Goal: Book appointment/travel/reservation

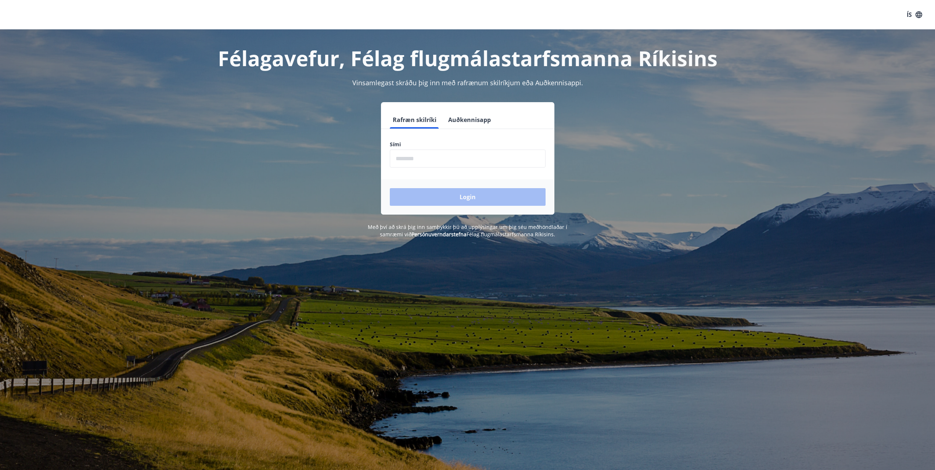
click at [424, 158] on input "phone" at bounding box center [468, 159] width 156 height 18
type input "********"
click at [463, 193] on button "Login" at bounding box center [468, 197] width 156 height 18
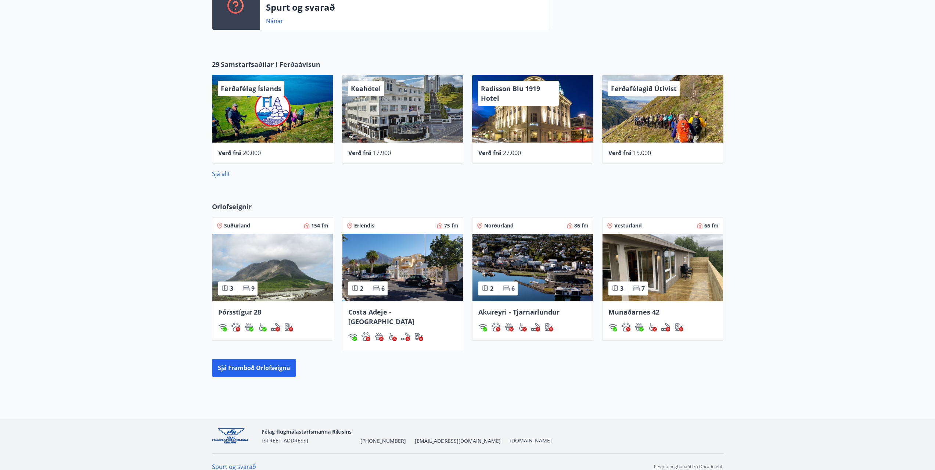
scroll to position [241, 0]
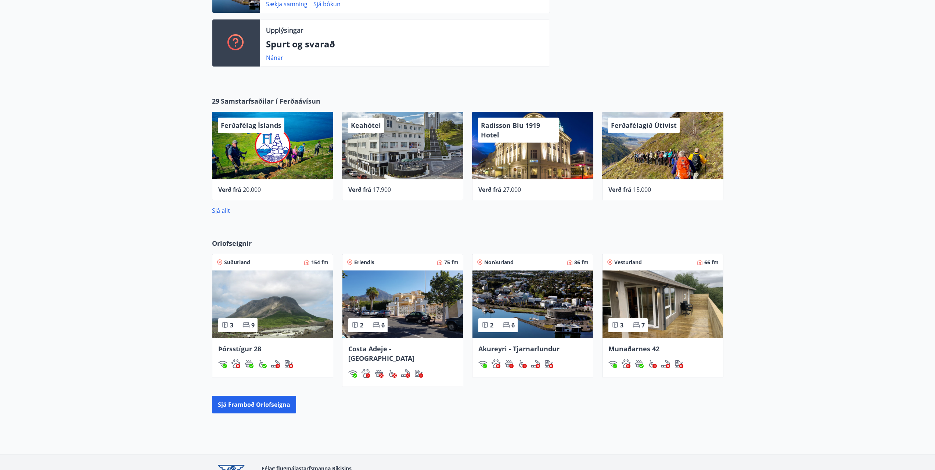
click at [504, 306] on img at bounding box center [533, 304] width 121 height 68
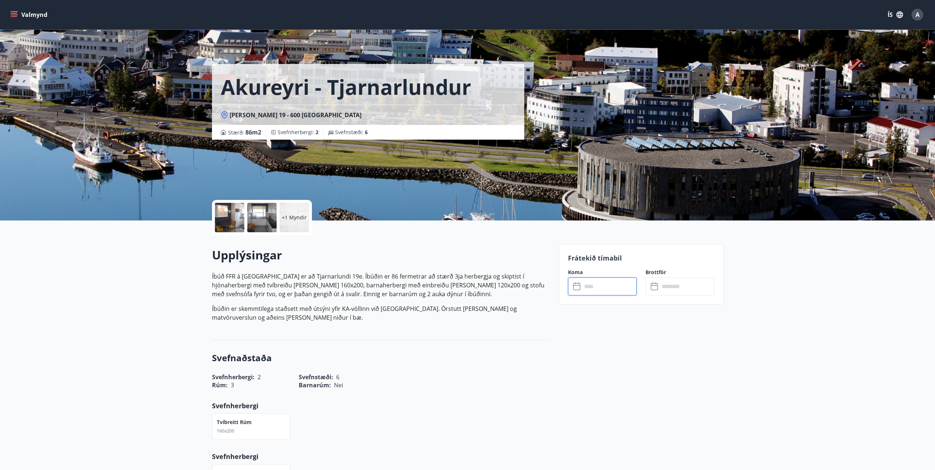
click at [601, 287] on input "text" at bounding box center [609, 286] width 55 height 18
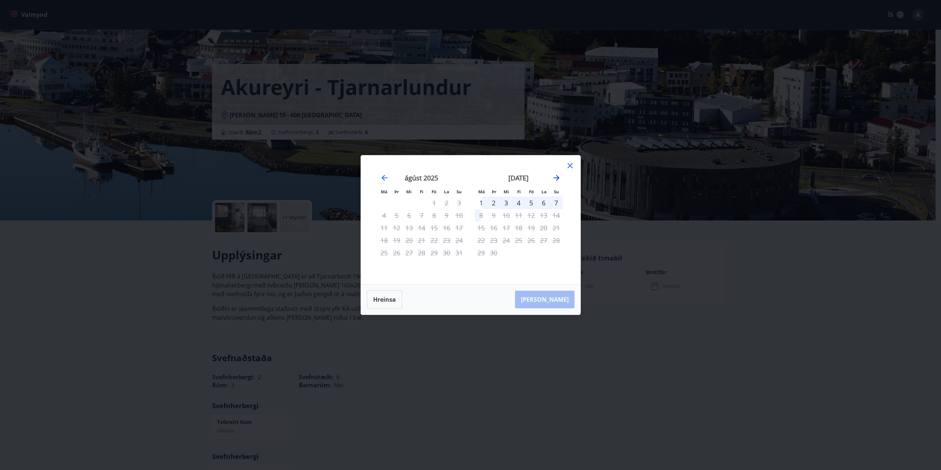
click at [559, 178] on icon "Move forward to switch to the next month." at bounding box center [556, 177] width 9 height 9
click at [557, 180] on icon "Move forward to switch to the next month." at bounding box center [556, 177] width 9 height 9
click at [571, 168] on icon at bounding box center [570, 165] width 9 height 9
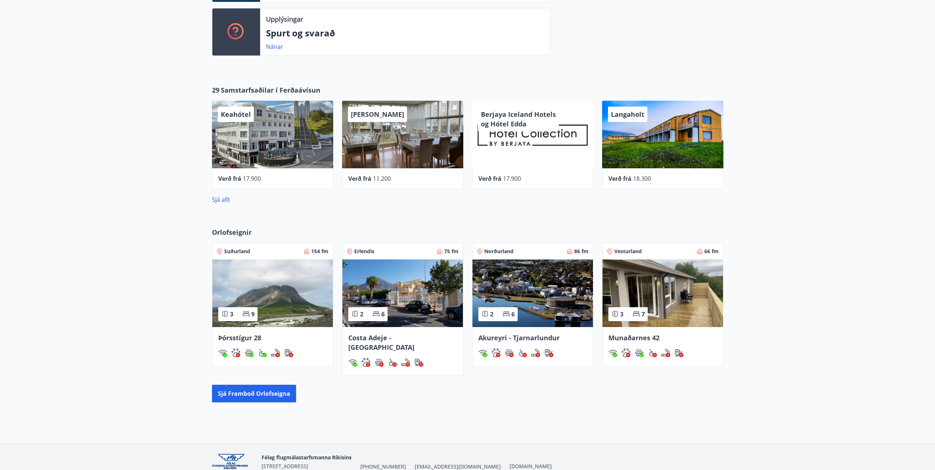
scroll to position [278, 0]
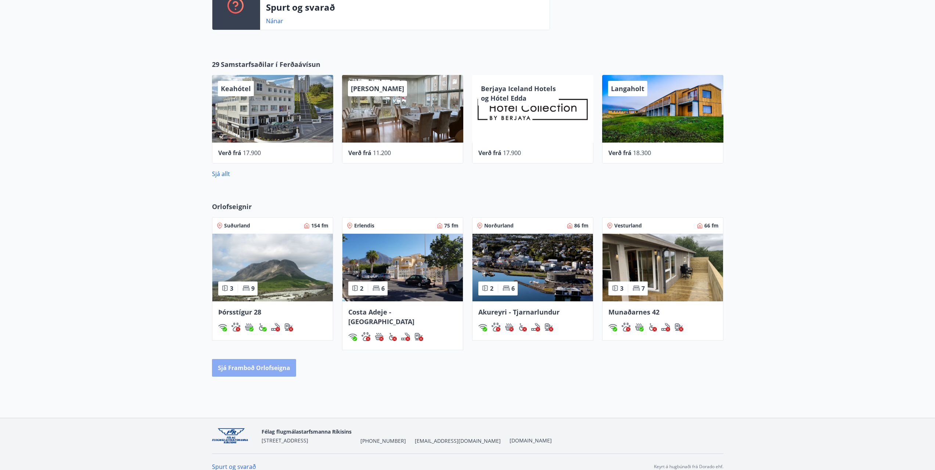
click at [273, 359] on button "Sjá framboð orlofseigna" at bounding box center [254, 368] width 84 height 18
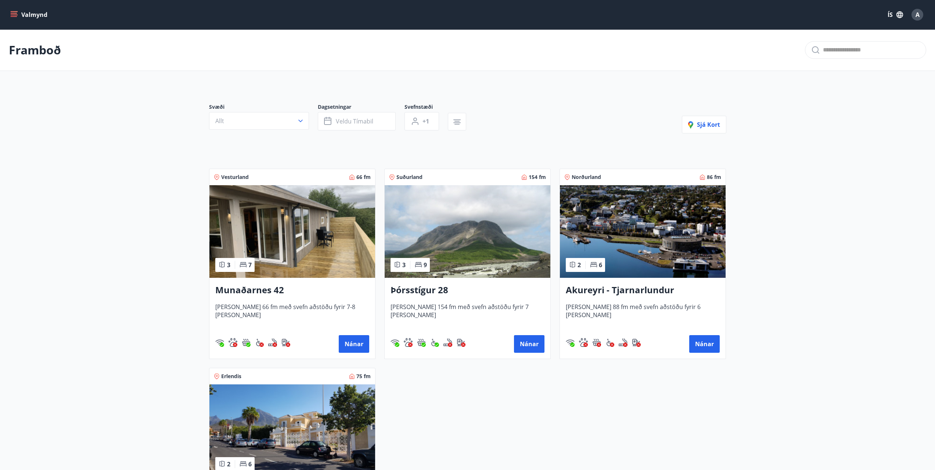
click at [11, 16] on icon "menu" at bounding box center [13, 14] width 7 height 7
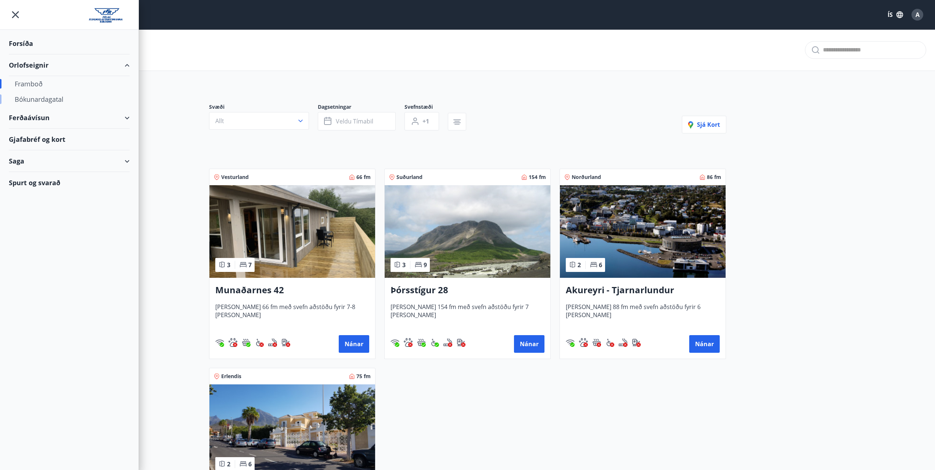
click at [42, 98] on div "Bókunardagatal" at bounding box center [69, 98] width 109 height 15
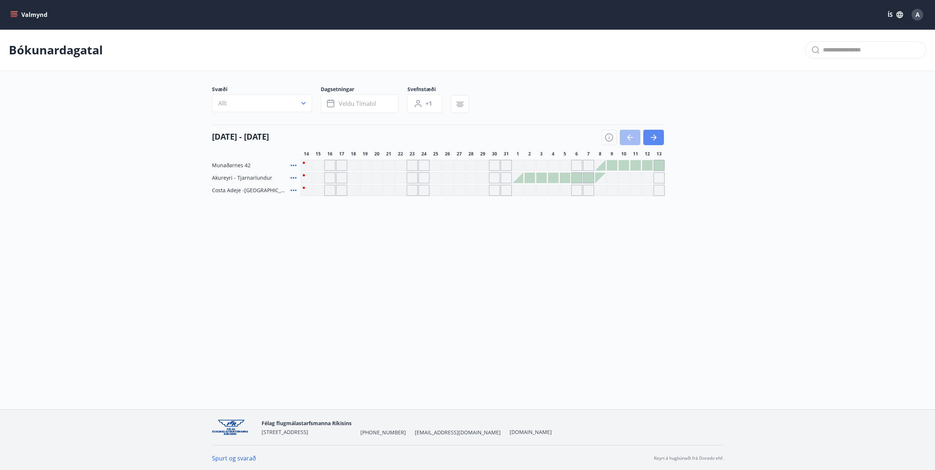
click at [660, 137] on button "button" at bounding box center [653, 137] width 21 height 15
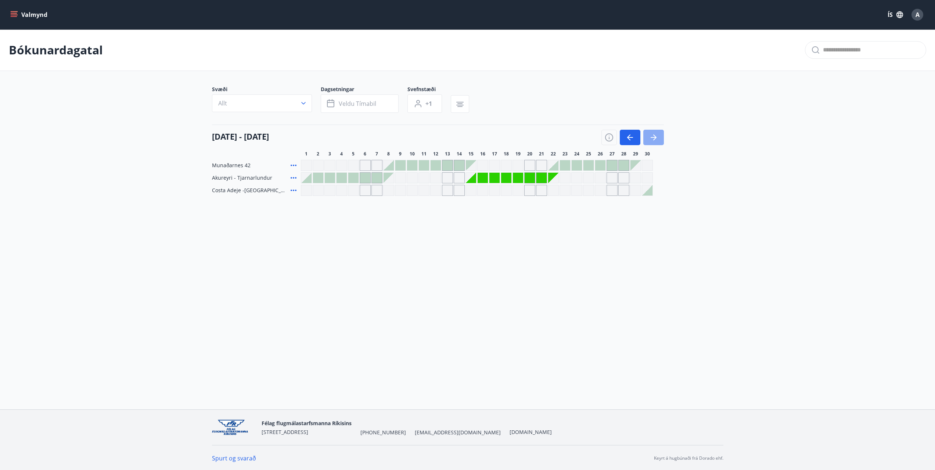
click at [660, 137] on button "button" at bounding box center [653, 137] width 21 height 15
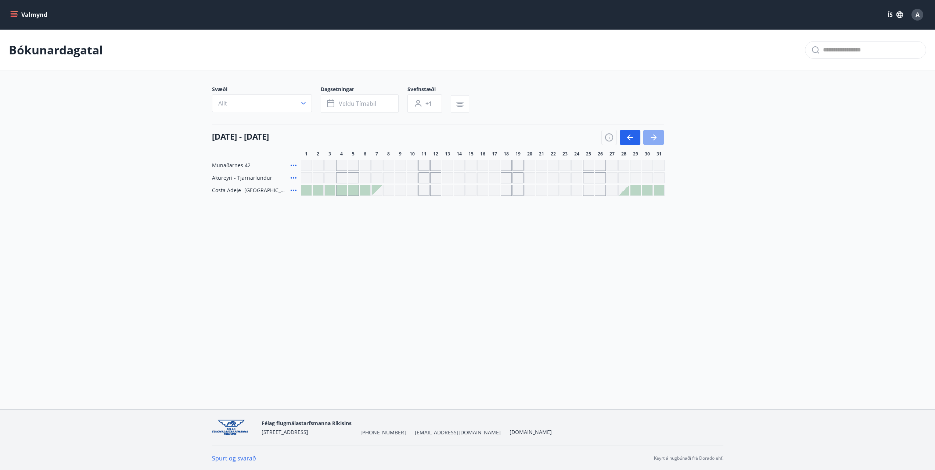
click at [660, 137] on button "button" at bounding box center [653, 137] width 21 height 15
click at [478, 177] on div "Gráir dagar eru ekki bókanlegir" at bounding box center [482, 177] width 11 height 11
click at [649, 139] on icon "button" at bounding box center [653, 137] width 9 height 9
click at [625, 142] on button "button" at bounding box center [630, 137] width 21 height 15
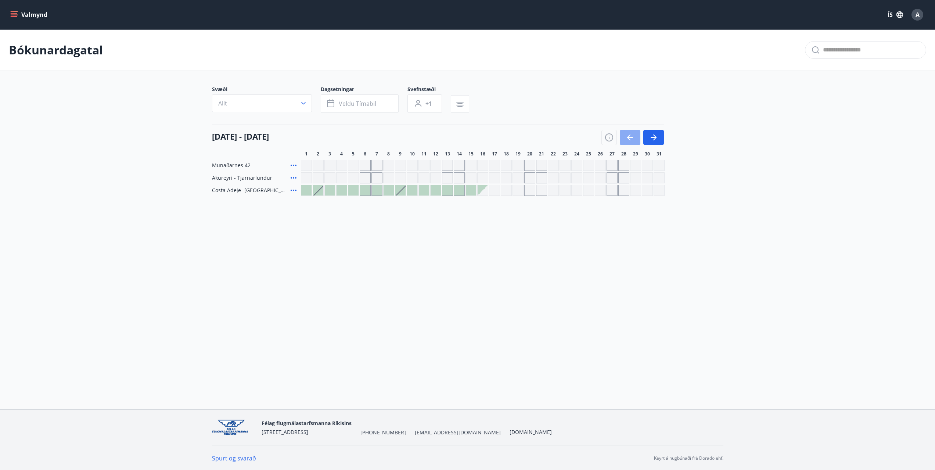
click at [625, 142] on button "button" at bounding box center [630, 137] width 21 height 15
